Goal: Transaction & Acquisition: Purchase product/service

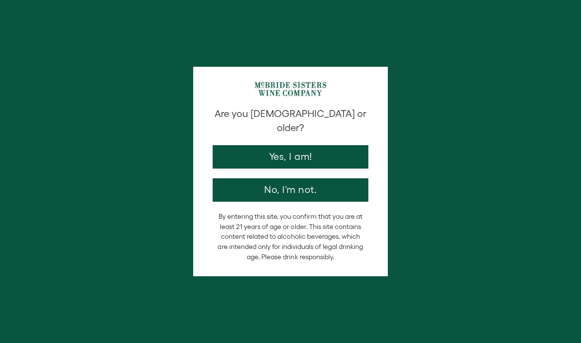
click at [338, 145] on button "Yes, I am!" at bounding box center [291, 156] width 156 height 23
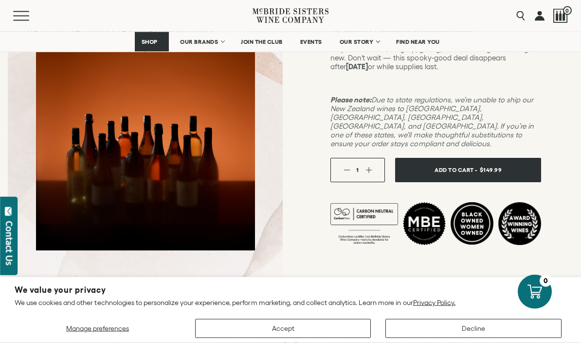
scroll to position [245, 0]
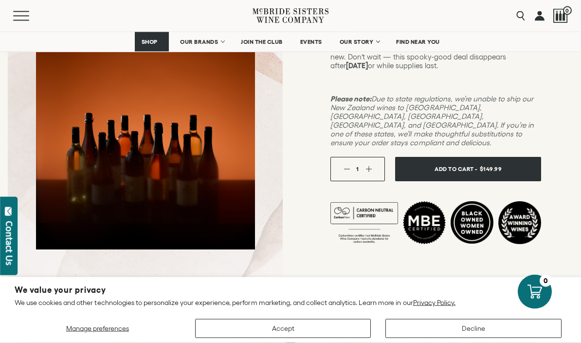
click at [426, 157] on button "Add To Cart - $149.99" at bounding box center [468, 169] width 146 height 24
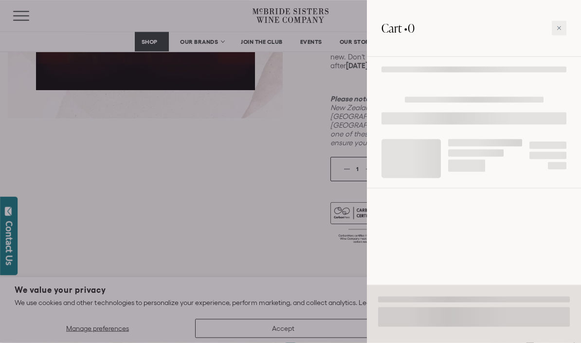
scroll to position [245, 0]
click at [72, 202] on div at bounding box center [290, 171] width 581 height 343
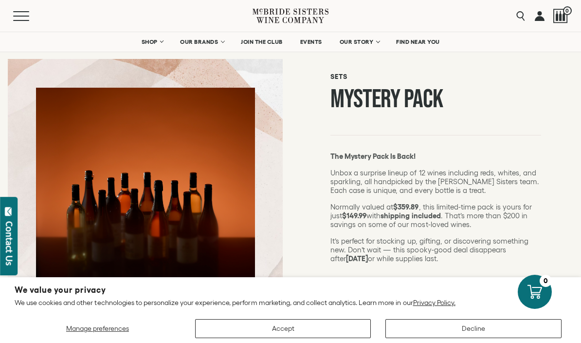
scroll to position [52, 0]
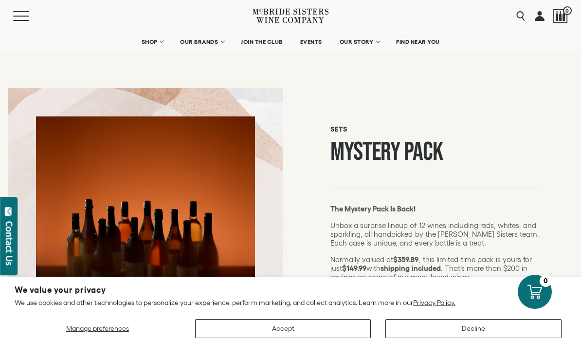
scroll to position [52, 0]
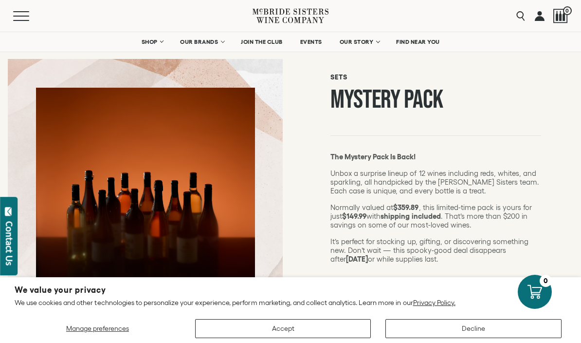
click at [213, 325] on button "Accept" at bounding box center [283, 328] width 176 height 19
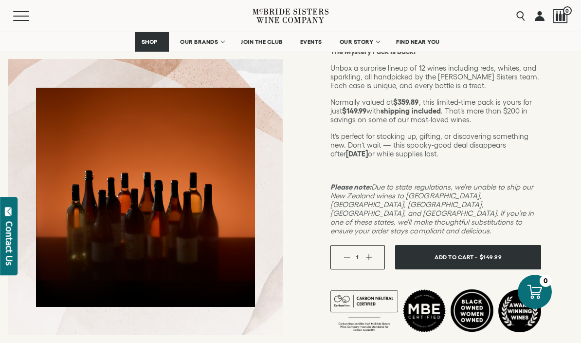
scroll to position [158, 0]
click at [422, 244] on button "Add To Cart - $149.99" at bounding box center [468, 256] width 146 height 24
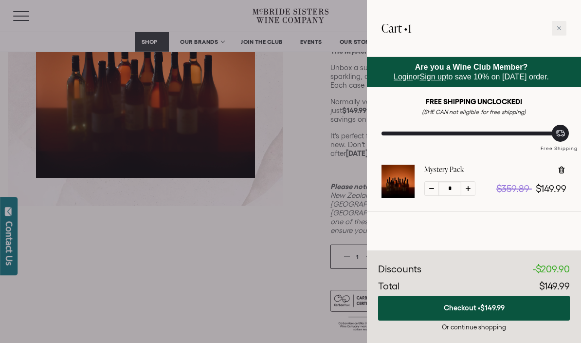
click at [90, 245] on div at bounding box center [290, 171] width 581 height 343
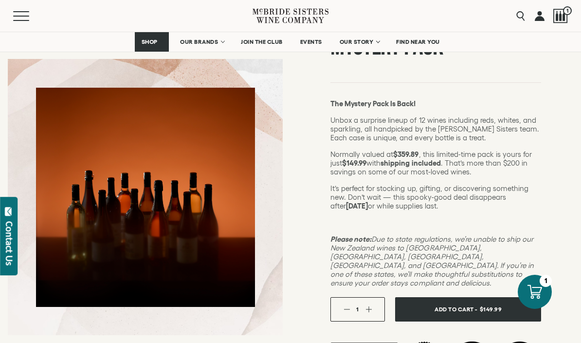
scroll to position [0, 0]
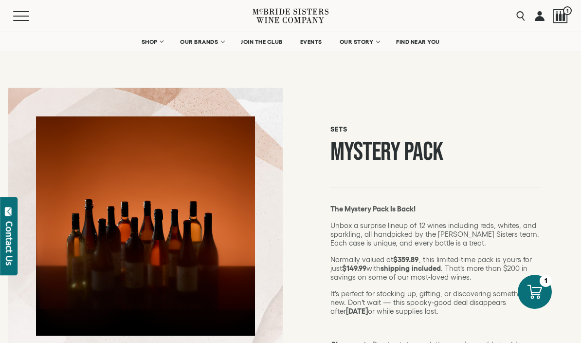
click at [191, 40] on span "OUR BRANDS" at bounding box center [199, 41] width 38 height 7
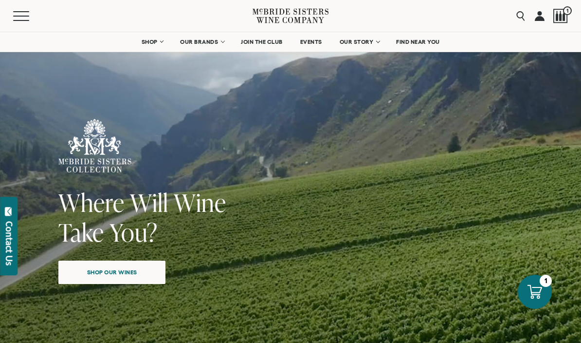
click at [222, 43] on link "OUR BRANDS" at bounding box center [202, 41] width 56 height 19
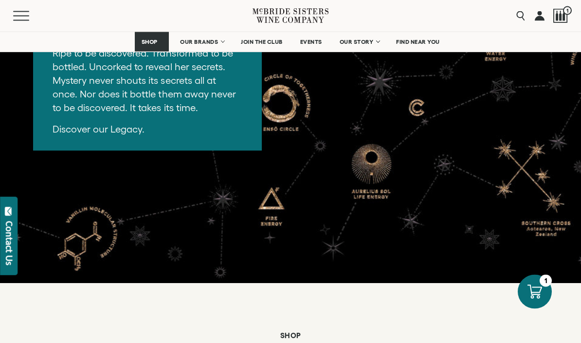
scroll to position [2179, 0]
click at [160, 40] on link "SHOP" at bounding box center [152, 41] width 34 height 19
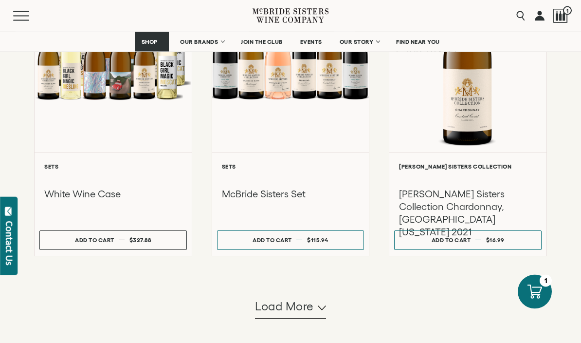
scroll to position [880, 0]
click at [280, 318] on button "Load more" at bounding box center [290, 306] width 71 height 23
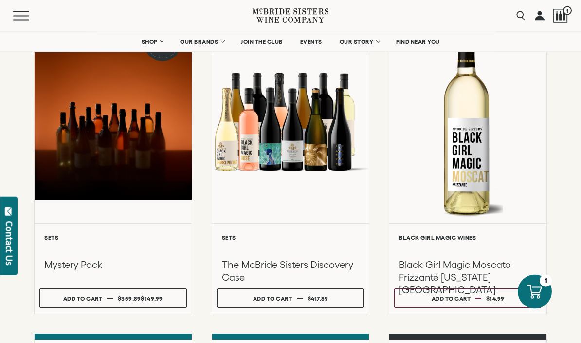
scroll to position [0, 0]
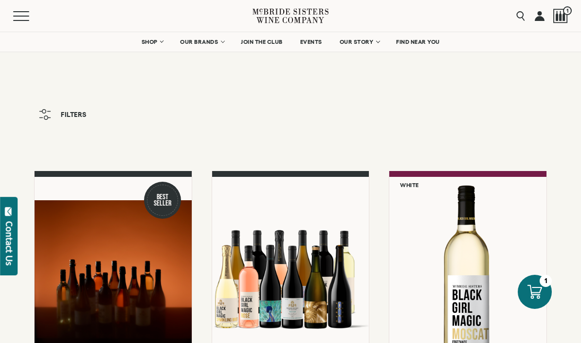
click at [561, 14] on div at bounding box center [560, 16] width 15 height 15
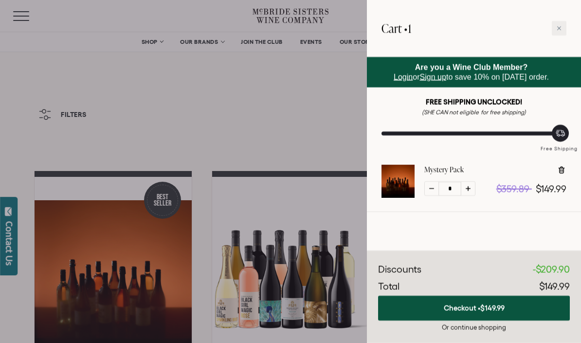
click at [427, 301] on button "Checkout • $149.99" at bounding box center [474, 307] width 192 height 25
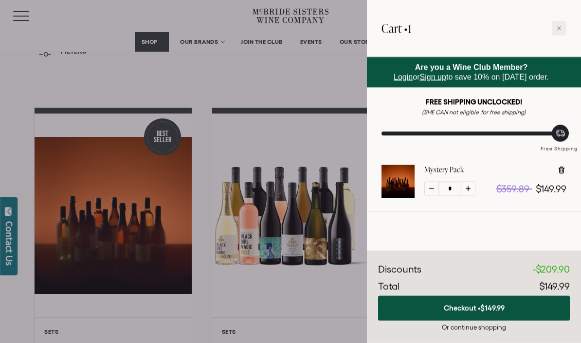
click at [440, 75] on link "Sign up" at bounding box center [433, 77] width 26 height 8
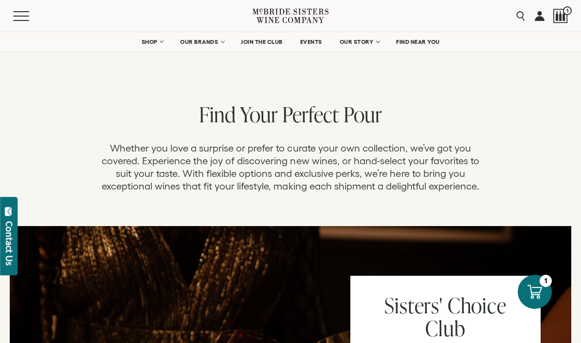
click at [567, 17] on div at bounding box center [560, 16] width 15 height 15
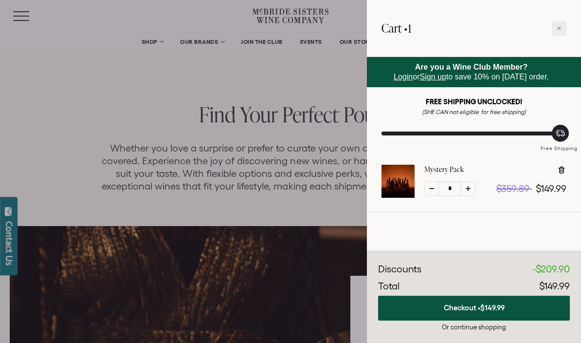
click at [410, 311] on button "Checkout • $149.99" at bounding box center [474, 307] width 192 height 25
